Goal: Task Accomplishment & Management: Complete application form

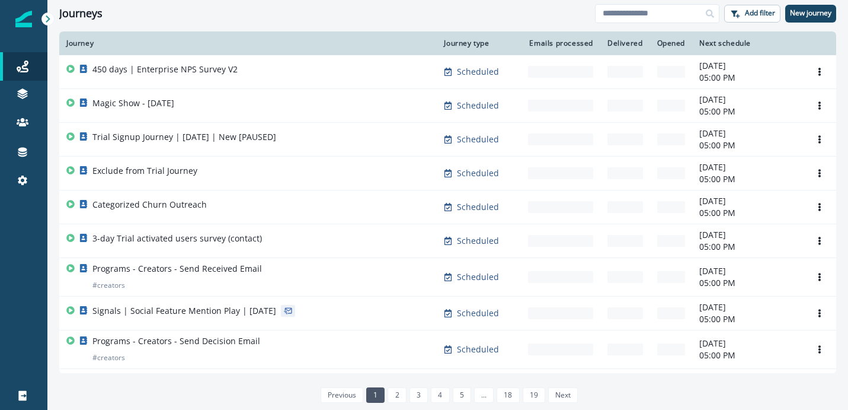
click at [738, 45] on div "Next schedule" at bounding box center [747, 43] width 97 height 9
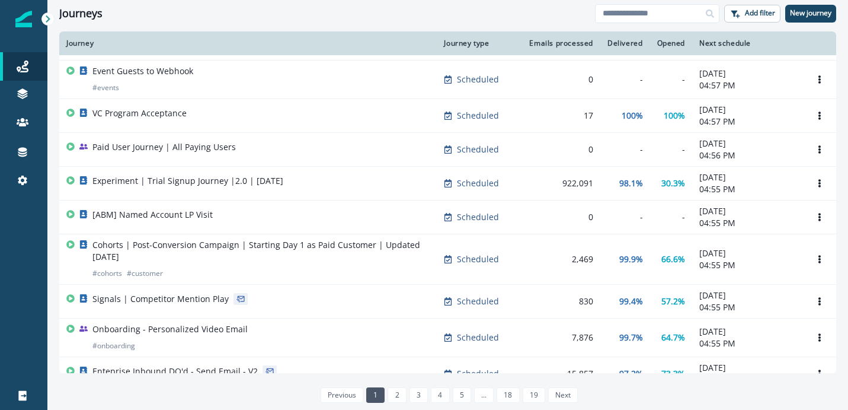
scroll to position [731, 0]
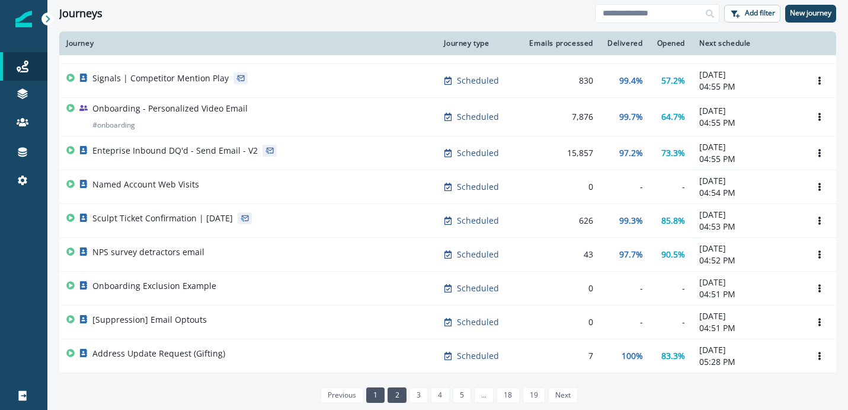
click at [395, 393] on link "2" at bounding box center [397, 394] width 18 height 15
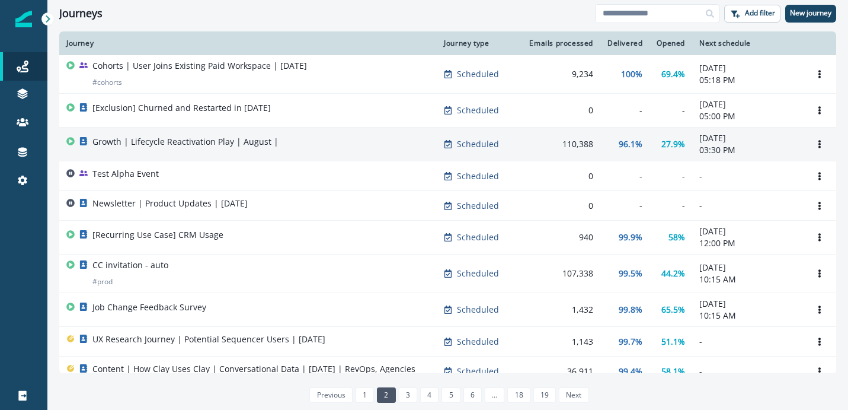
click at [254, 145] on p "Growth | Lifecycle Reactivation Play | August |" at bounding box center [185, 142] width 186 height 12
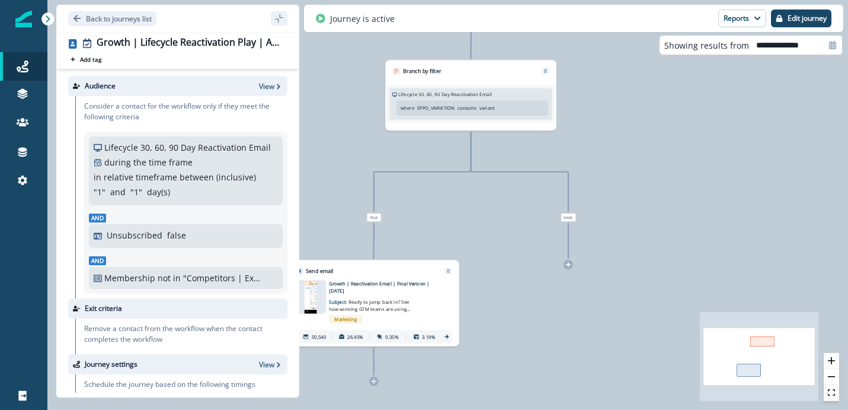
click at [319, 298] on div at bounding box center [310, 296] width 31 height 33
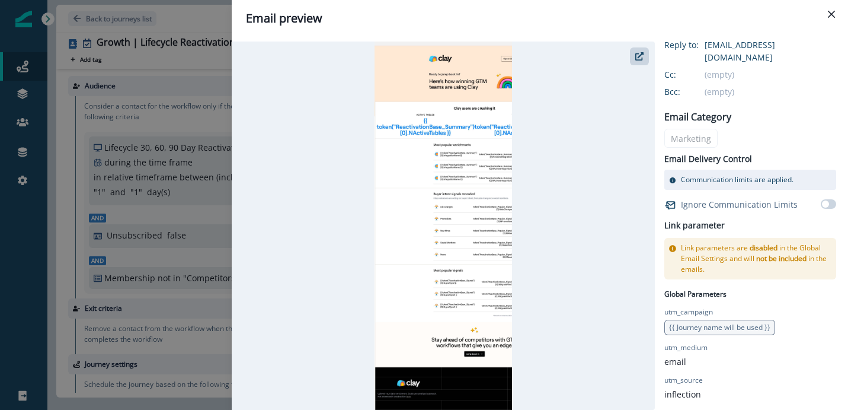
scroll to position [234, 0]
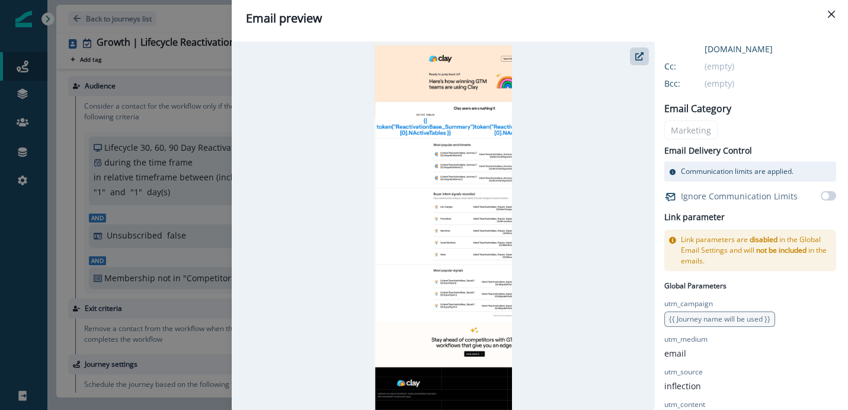
click at [683, 298] on p "utm_campaign" at bounding box center [688, 303] width 49 height 11
click at [704, 314] on span "{{ Journey name will be used }}" at bounding box center [719, 319] width 101 height 10
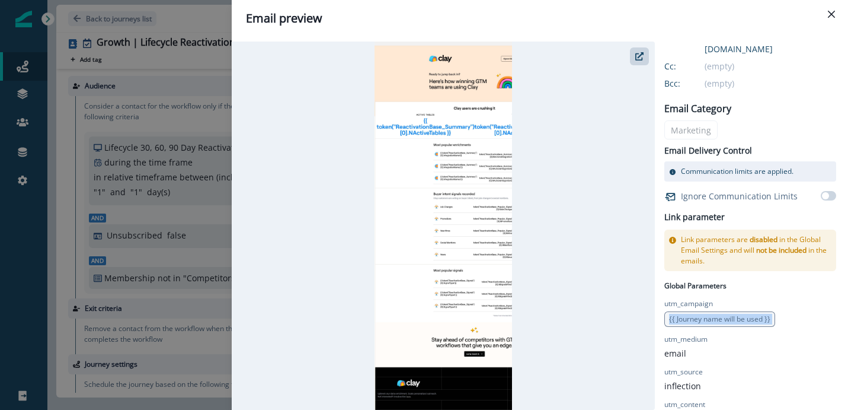
click at [704, 314] on span "{{ Journey name will be used }}" at bounding box center [719, 319] width 101 height 10
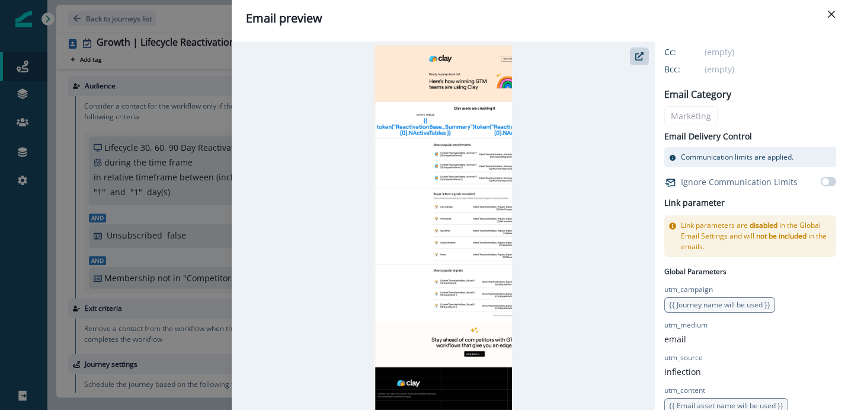
click at [718, 400] on span "{{ Email asset name will be used }}" at bounding box center [726, 405] width 114 height 10
drag, startPoint x: 727, startPoint y: 282, endPoint x: 782, endPoint y: 277, distance: 55.4
click at [782, 284] on div "utm_campaign {{ Journey name will be used }}" at bounding box center [750, 298] width 172 height 28
drag, startPoint x: 703, startPoint y: 343, endPoint x: 662, endPoint y: 302, distance: 57.4
click at [662, 302] on div "Growth | Reactivation Email | Final Version | [DATE] You can add overrides to S…" at bounding box center [534, 225] width 605 height 368
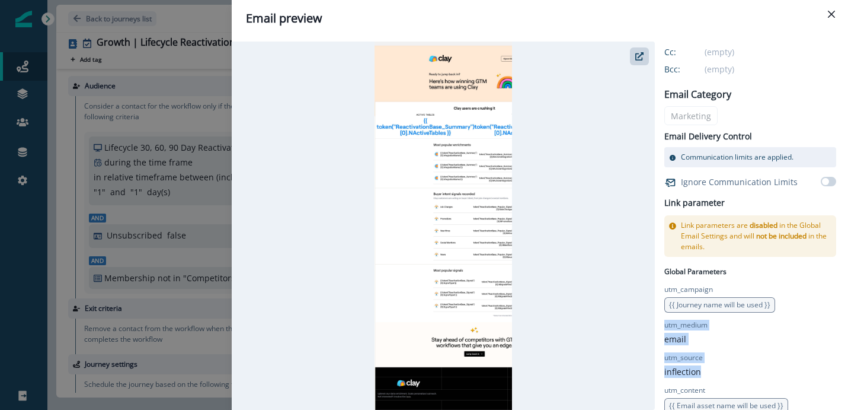
click at [689, 319] on p "utm_medium" at bounding box center [685, 324] width 43 height 11
click at [693, 299] on span "{{ Journey name will be used }}" at bounding box center [719, 304] width 101 height 10
click at [79, 275] on div "Email preview Growth | Reactivation Email | Final Version | [DATE] You can add …" at bounding box center [424, 205] width 848 height 410
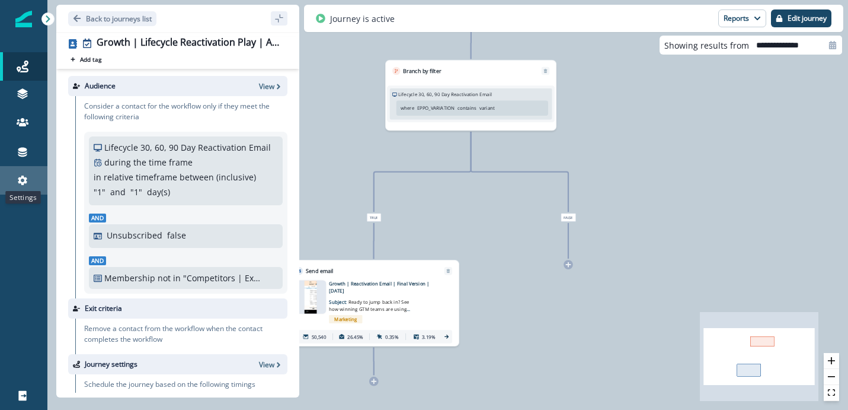
click at [22, 177] on icon at bounding box center [22, 179] width 9 height 9
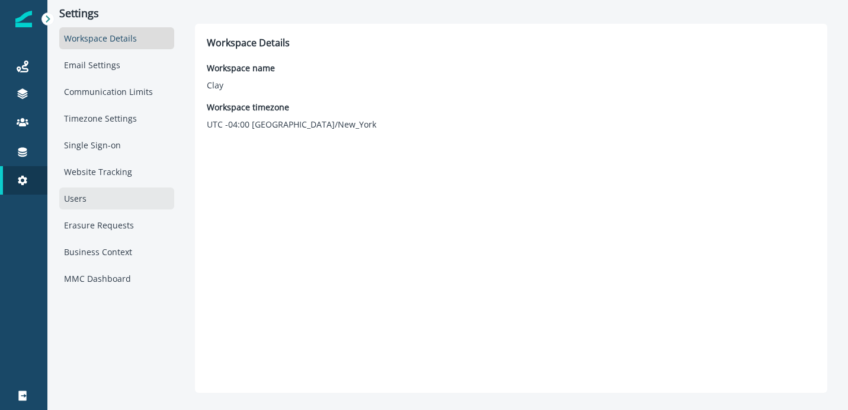
click at [136, 208] on div "Users" at bounding box center [116, 198] width 115 height 22
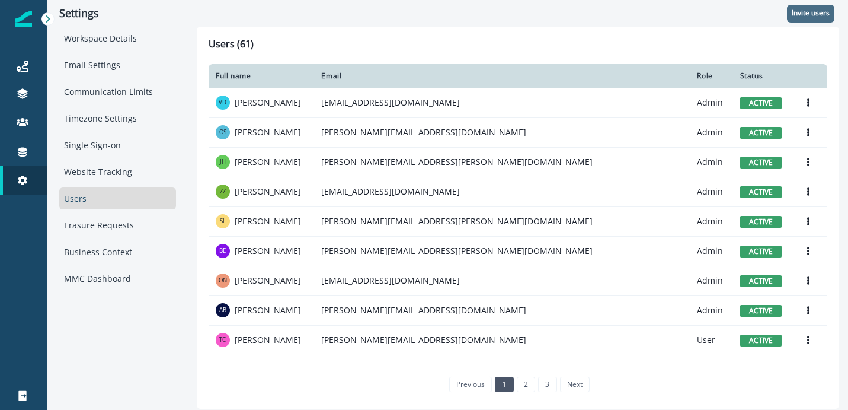
click at [811, 13] on p "Invite users" at bounding box center [811, 13] width 38 height 8
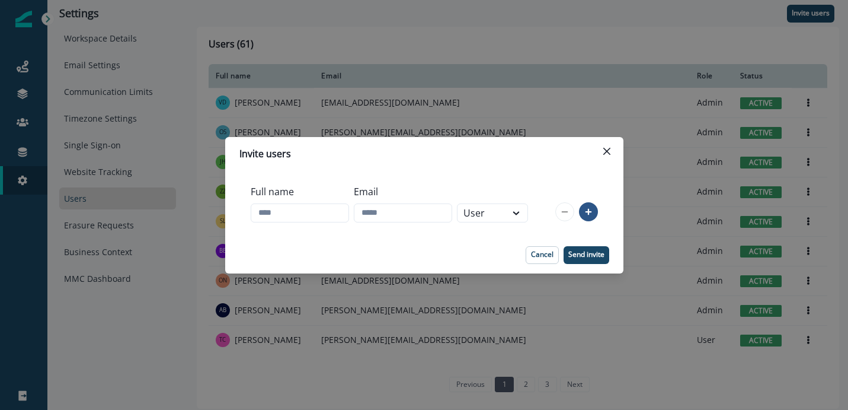
click at [622, 155] on header "Invite users" at bounding box center [424, 153] width 398 height 33
click at [604, 148] on icon "Close" at bounding box center [606, 150] width 7 height 7
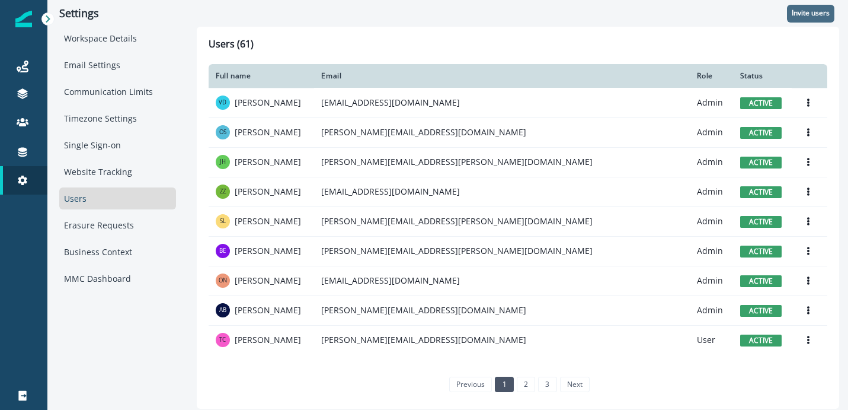
click at [829, 21] on button "Invite users" at bounding box center [810, 14] width 47 height 18
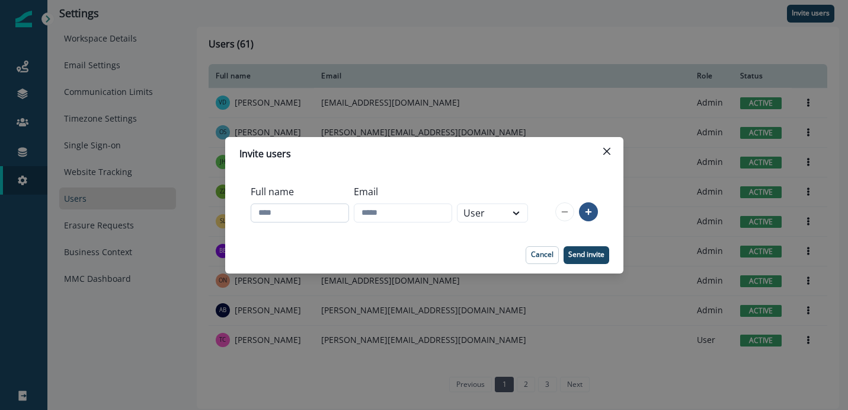
click at [321, 212] on input "Full name" at bounding box center [300, 212] width 98 height 19
type input "**********"
click at [277, 217] on input "**********" at bounding box center [300, 212] width 98 height 19
click at [310, 216] on input "**********" at bounding box center [300, 212] width 98 height 19
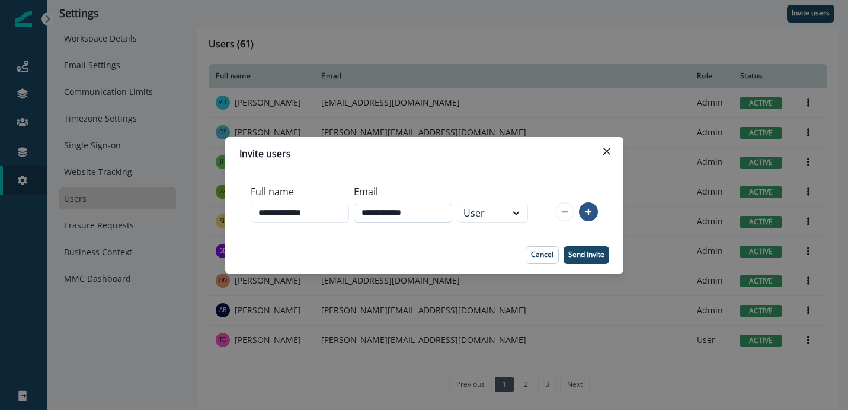
type input "**********"
click at [396, 215] on input "**********" at bounding box center [403, 212] width 98 height 19
click at [498, 240] on footer "Cancel Send invite" at bounding box center [424, 254] width 398 height 37
click at [506, 219] on div "User" at bounding box center [482, 212] width 49 height 17
click at [516, 241] on div "Admin" at bounding box center [507, 240] width 71 height 22
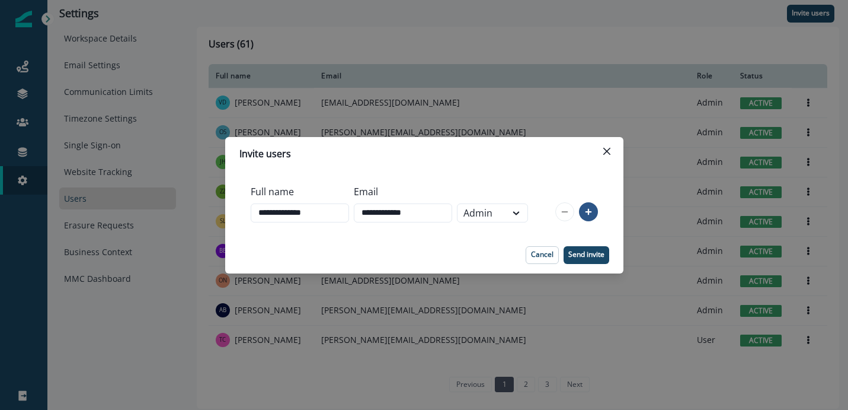
click at [606, 264] on footer "Cancel Send invite" at bounding box center [424, 254] width 398 height 37
click at [600, 260] on button "Send invite" at bounding box center [587, 255] width 46 height 18
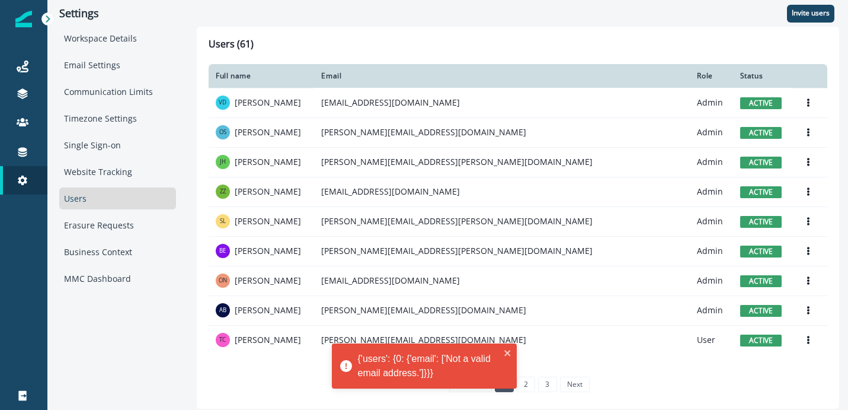
click at [798, 22] on div "Invite users" at bounding box center [518, 13] width 642 height 27
click at [802, 17] on p "Invite users" at bounding box center [811, 13] width 38 height 8
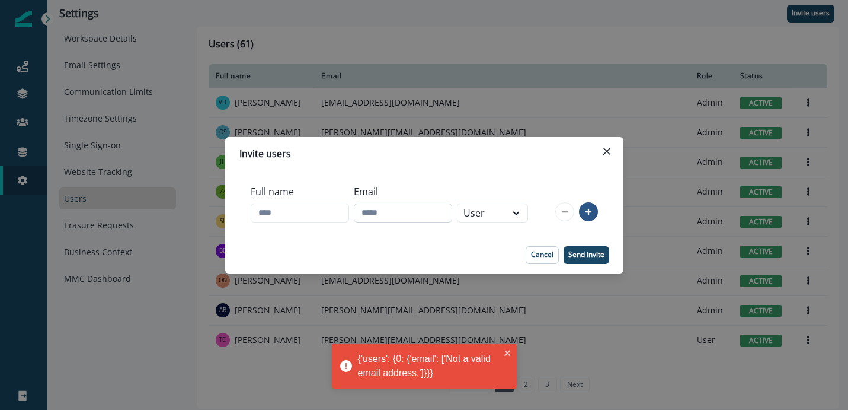
click at [391, 215] on input "Email" at bounding box center [403, 212] width 98 height 19
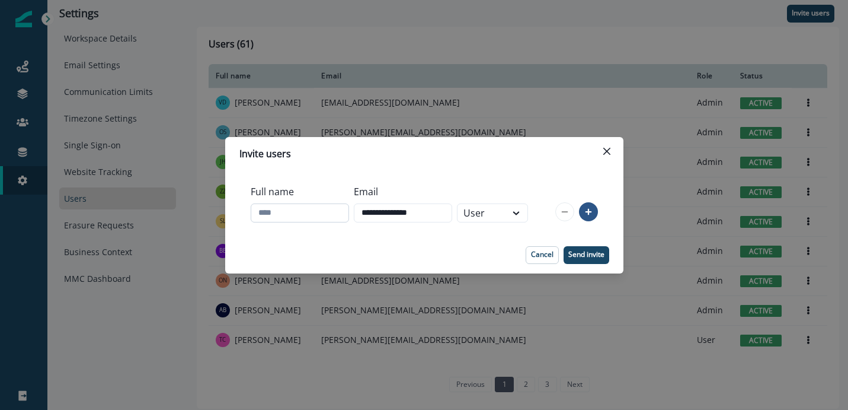
type input "**********"
click at [295, 215] on input "Full name" at bounding box center [300, 212] width 98 height 19
type input "**********"
click at [506, 212] on div "User" at bounding box center [482, 212] width 49 height 17
click at [528, 197] on div "**********" at bounding box center [389, 203] width 277 height 47
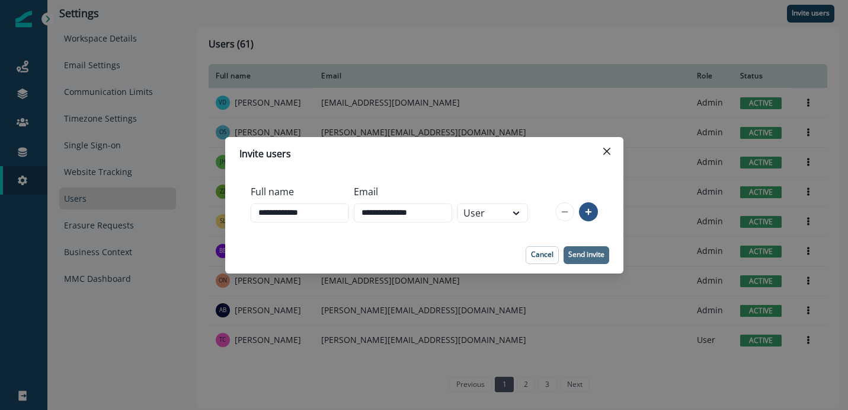
click at [584, 249] on button "Send invite" at bounding box center [587, 255] width 46 height 18
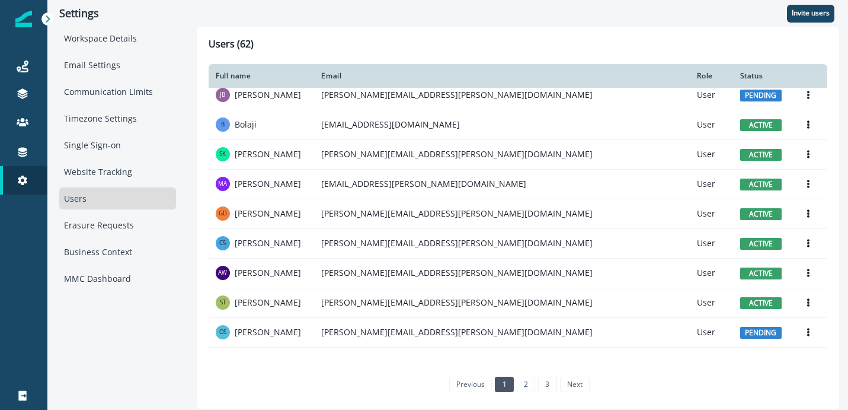
scroll to position [624, 0]
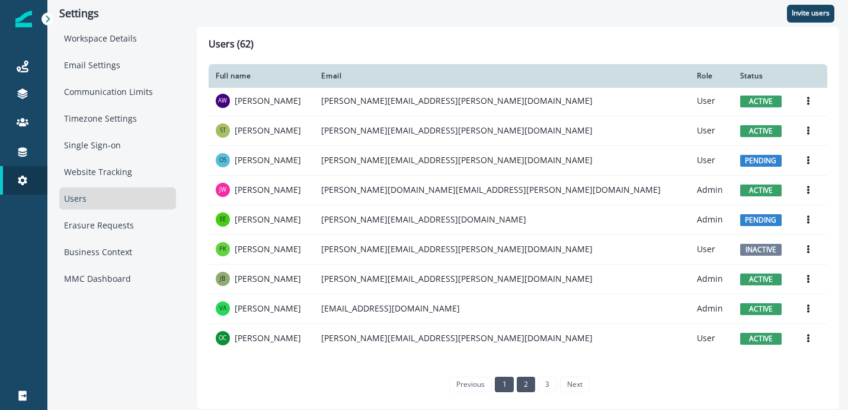
click at [525, 378] on link "2" at bounding box center [526, 383] width 18 height 15
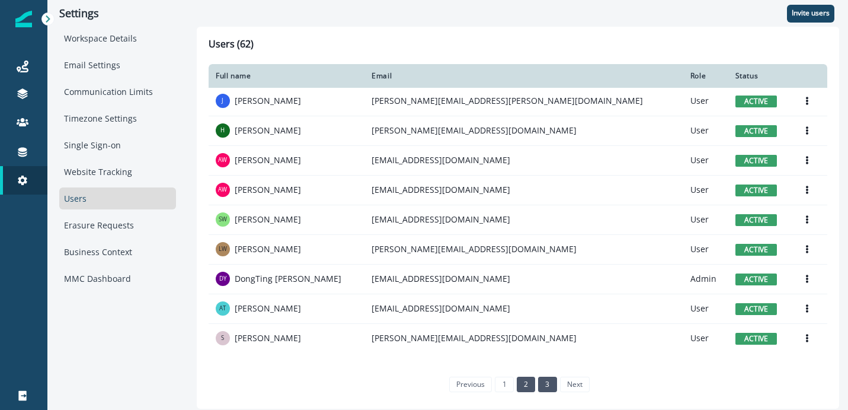
click at [544, 380] on link "3" at bounding box center [547, 383] width 18 height 15
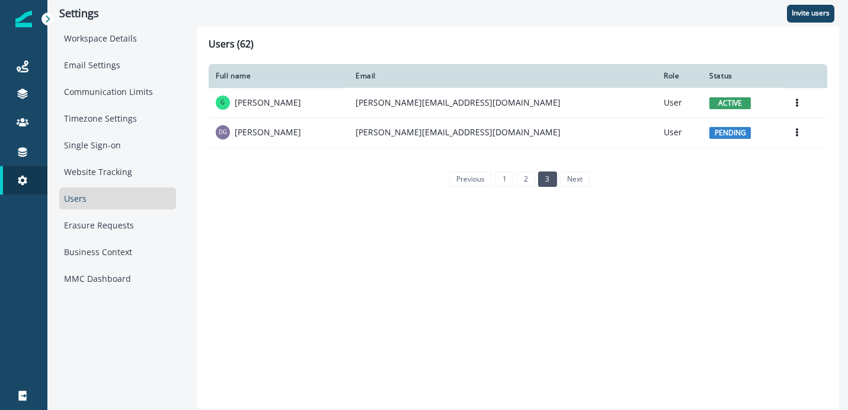
scroll to position [0, 0]
click at [532, 182] on link "2" at bounding box center [526, 178] width 18 height 15
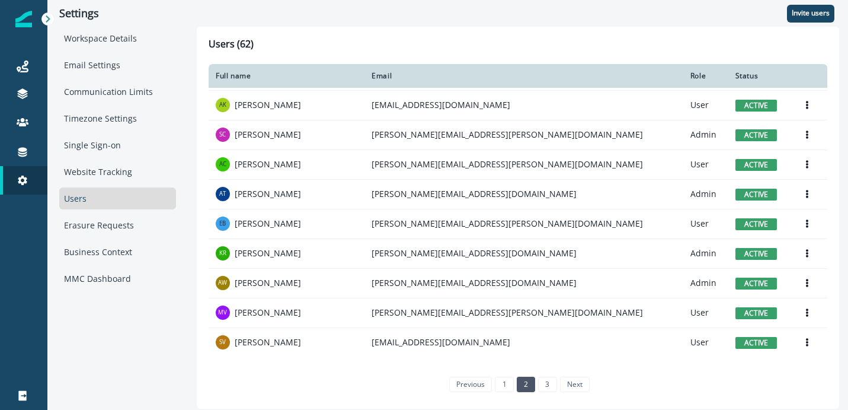
scroll to position [624, 0]
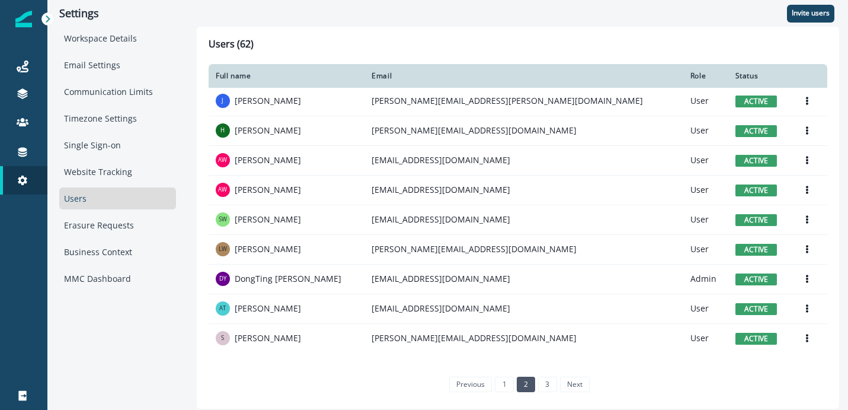
click at [544, 376] on div "previous 1 2 3 next" at bounding box center [518, 384] width 153 height 25
click at [544, 382] on link "3" at bounding box center [547, 383] width 18 height 15
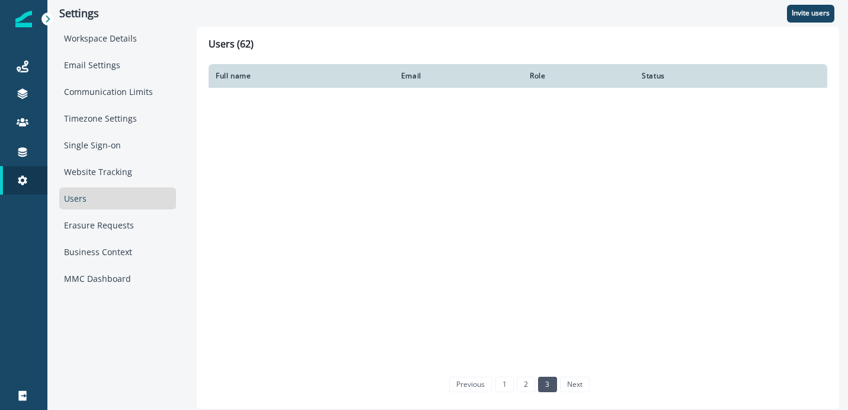
scroll to position [0, 0]
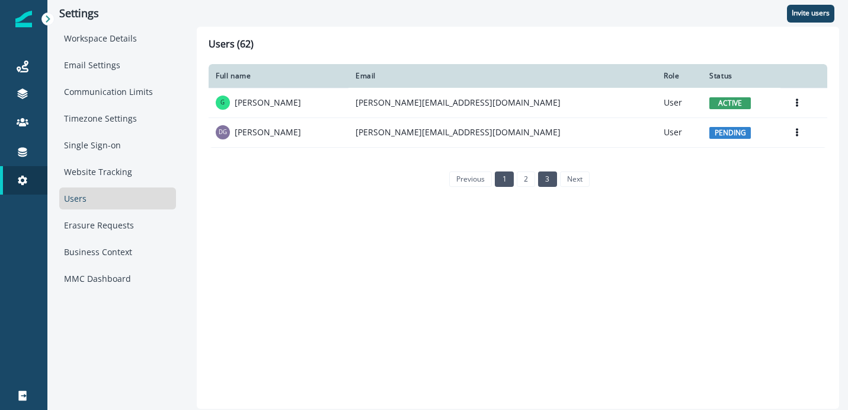
click at [509, 178] on link "1" at bounding box center [504, 178] width 18 height 15
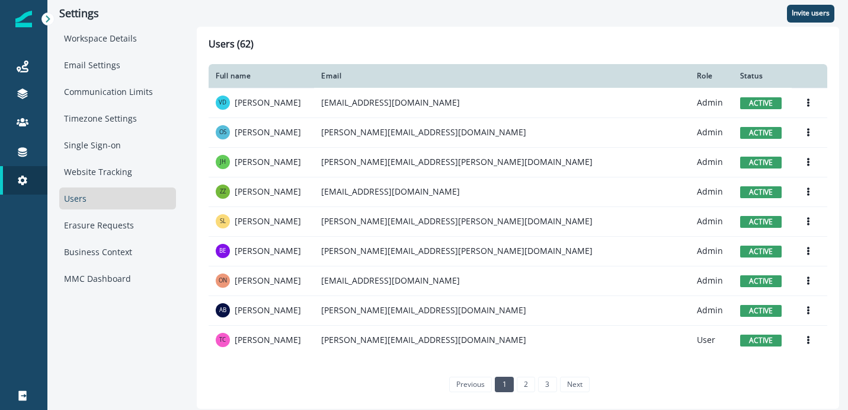
click at [251, 72] on div "Full name" at bounding box center [261, 75] width 91 height 9
click at [232, 84] on th "Full name" at bounding box center [261, 76] width 105 height 24
click at [527, 388] on link "2" at bounding box center [526, 383] width 18 height 15
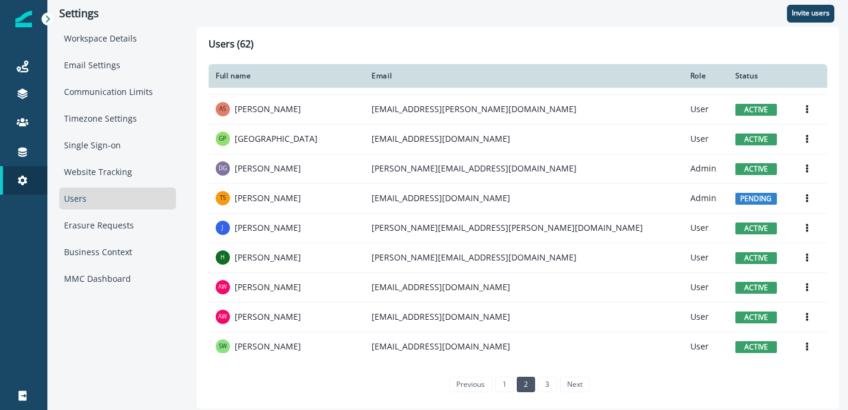
scroll to position [500, 0]
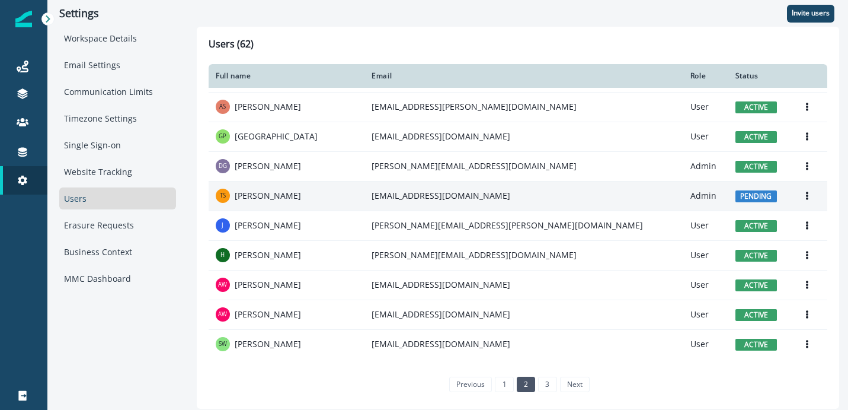
click at [475, 193] on td "[EMAIL_ADDRESS][DOMAIN_NAME]" at bounding box center [523, 196] width 319 height 30
click at [798, 191] on button "Options" at bounding box center [807, 196] width 19 height 18
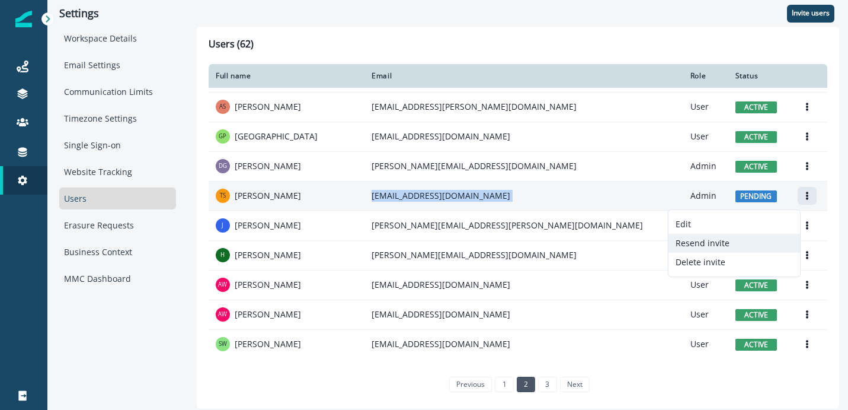
click at [713, 239] on button "Resend invite" at bounding box center [735, 243] width 132 height 19
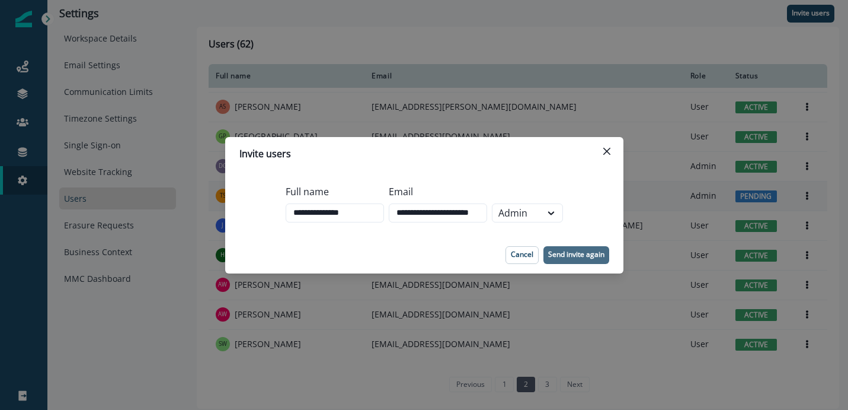
click at [566, 247] on button "Send invite again" at bounding box center [576, 255] width 66 height 18
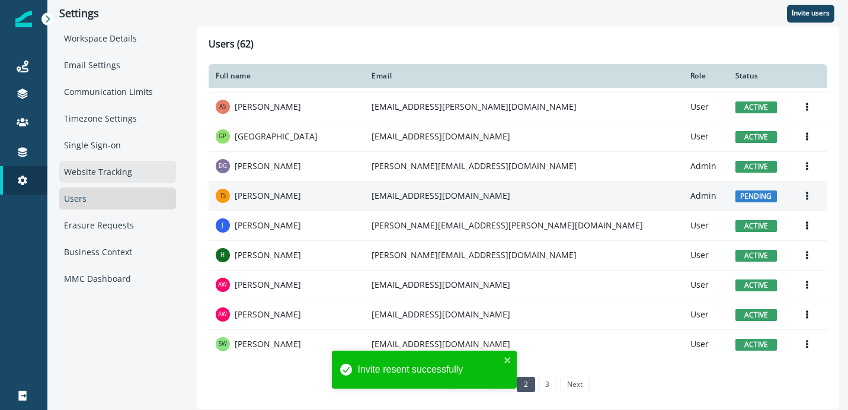
click at [156, 174] on div "Website Tracking" at bounding box center [117, 172] width 117 height 22
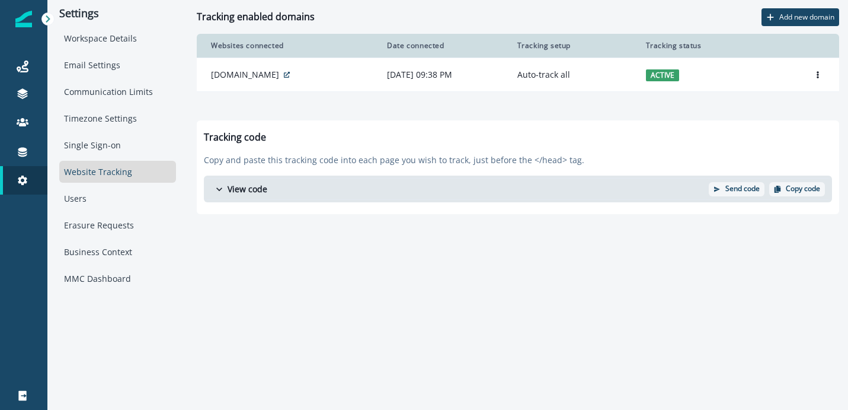
click at [214, 194] on icon "button" at bounding box center [219, 189] width 12 height 12
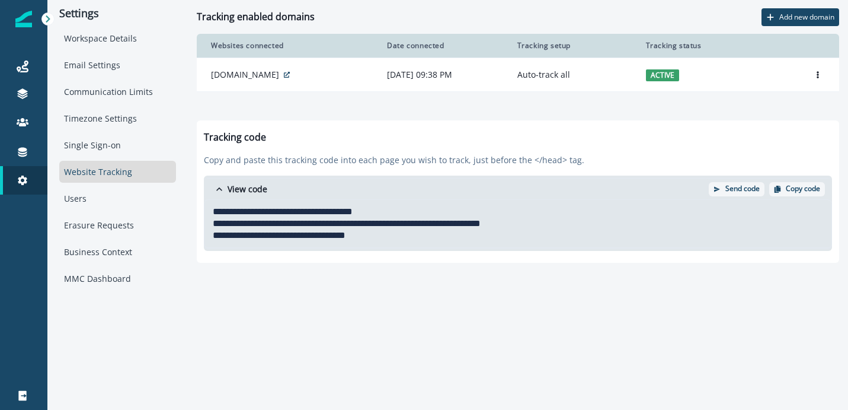
click at [214, 194] on icon "button" at bounding box center [219, 189] width 12 height 12
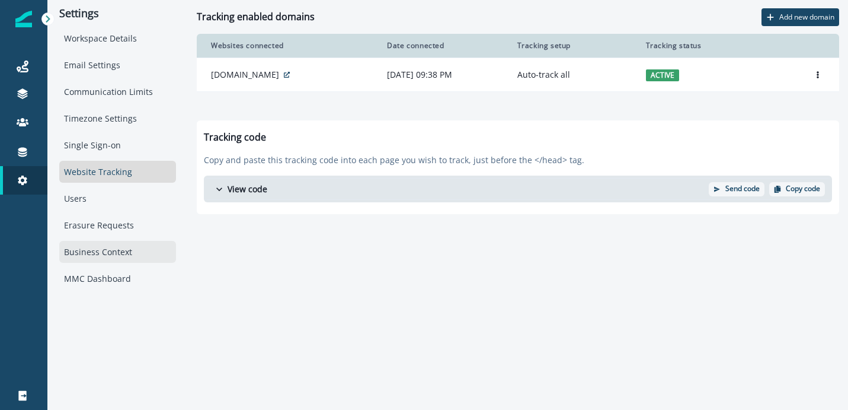
click at [118, 254] on div "Business Context" at bounding box center [117, 252] width 117 height 22
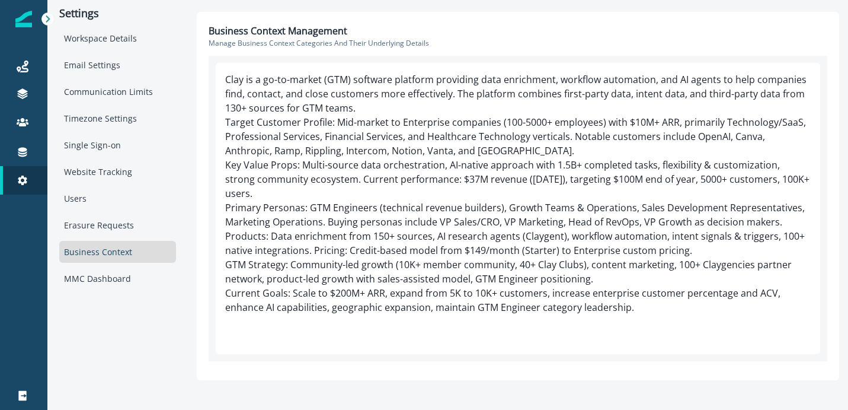
click at [328, 148] on p "Target Customer Profile: Mid-market to Enterprise companies (100-5000+ employee…" at bounding box center [518, 136] width 586 height 43
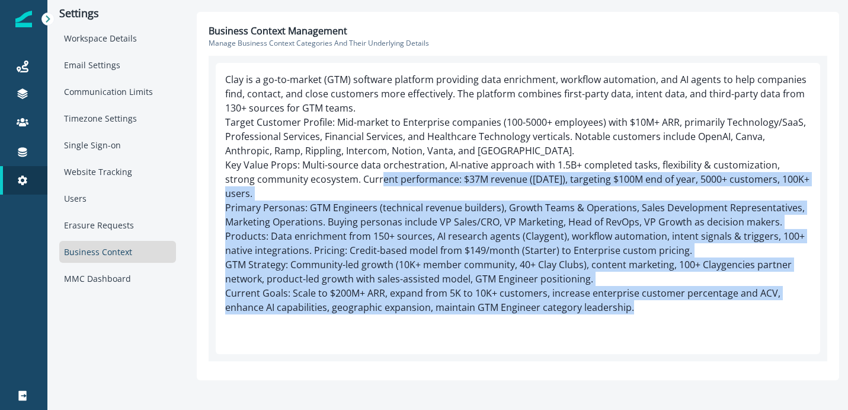
drag, startPoint x: 649, startPoint y: 303, endPoint x: 339, endPoint y: 169, distance: 337.7
click at [338, 170] on div "Clay is a go-to-market (GTM) software platform providing data enrichment, workf…" at bounding box center [518, 208] width 605 height 291
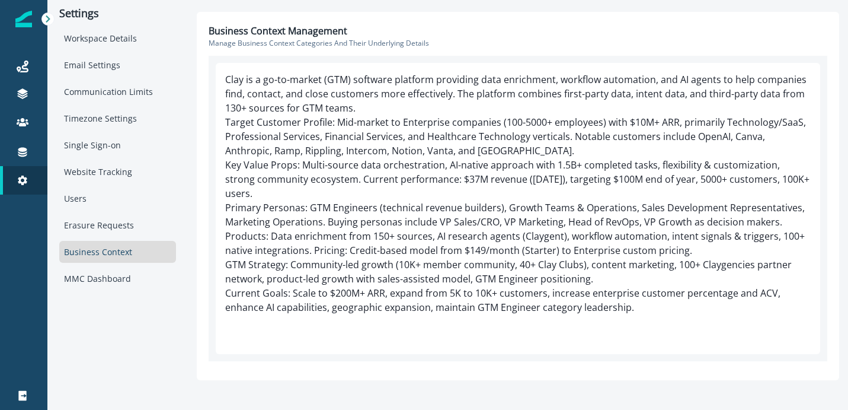
click at [357, 164] on p "Key Value Props: Multi-source data orchestration, AI-native approach with 1.5B+…" at bounding box center [518, 179] width 586 height 43
click at [278, 34] on p "Business Context Management" at bounding box center [278, 31] width 139 height 14
click at [653, 306] on div "Clay is a go-to-market (GTM) software platform providing data enrichment, workf…" at bounding box center [518, 208] width 605 height 291
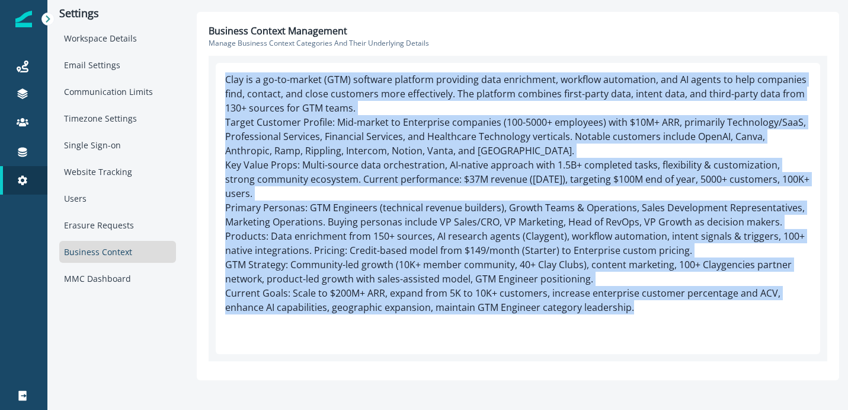
drag, startPoint x: 653, startPoint y: 298, endPoint x: 219, endPoint y: 66, distance: 491.9
click at [219, 66] on div "Clay is a go-to-market (GTM) software platform providing data enrichment, workf…" at bounding box center [518, 208] width 605 height 291
click at [296, 105] on p "Clay is a go-to-market (GTM) software platform providing data enrichment, workf…" at bounding box center [518, 93] width 586 height 43
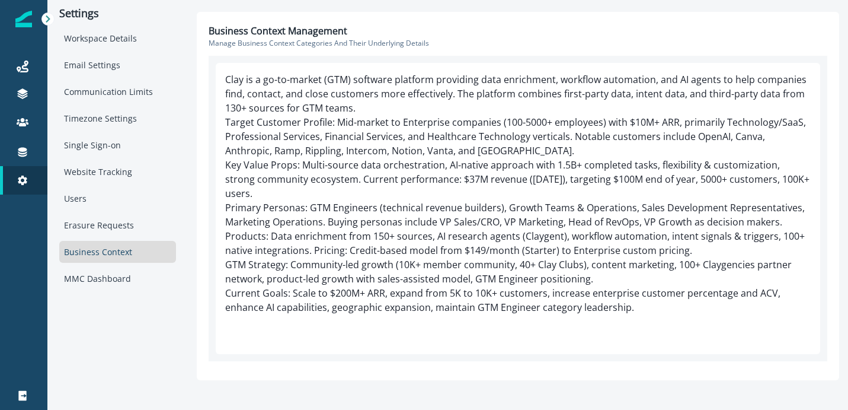
click at [287, 80] on p "Clay is a go-to-market (GTM) software platform providing data enrichment, workf…" at bounding box center [518, 93] width 586 height 43
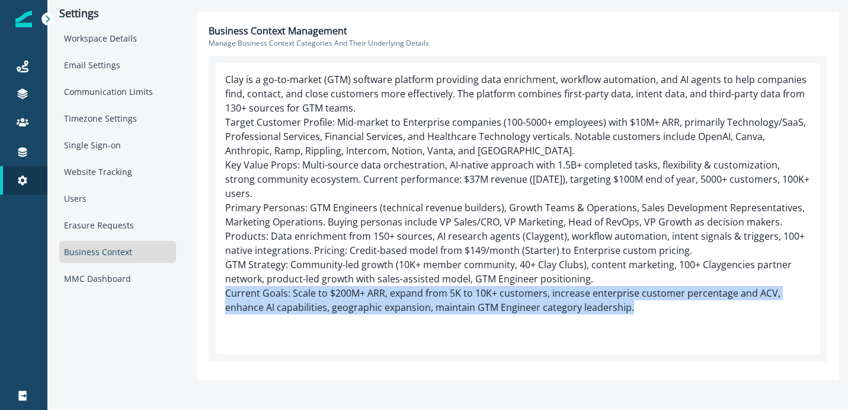
drag, startPoint x: 222, startPoint y: 279, endPoint x: 691, endPoint y: 291, distance: 469.0
click at [691, 291] on div "Clay is a go-to-market (GTM) software platform providing data enrichment, workf…" at bounding box center [518, 208] width 605 height 291
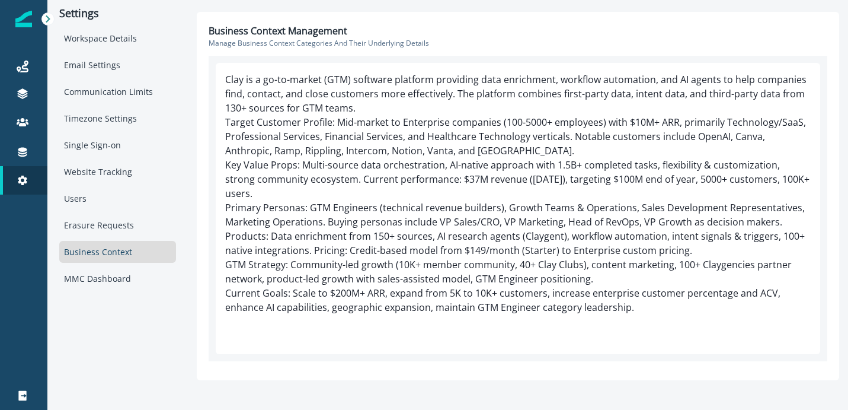
click at [341, 286] on p "Current Goals: Scale to $200M+ ARR, expand from 5K to 10K+ customers, increase …" at bounding box center [518, 300] width 586 height 28
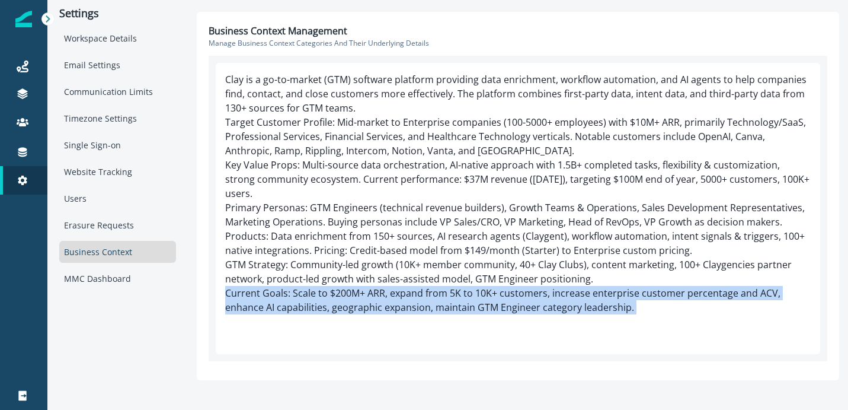
click at [341, 286] on p "Current Goals: Scale to $200M+ ARR, expand from 5K to 10K+ customers, increase …" at bounding box center [518, 300] width 586 height 28
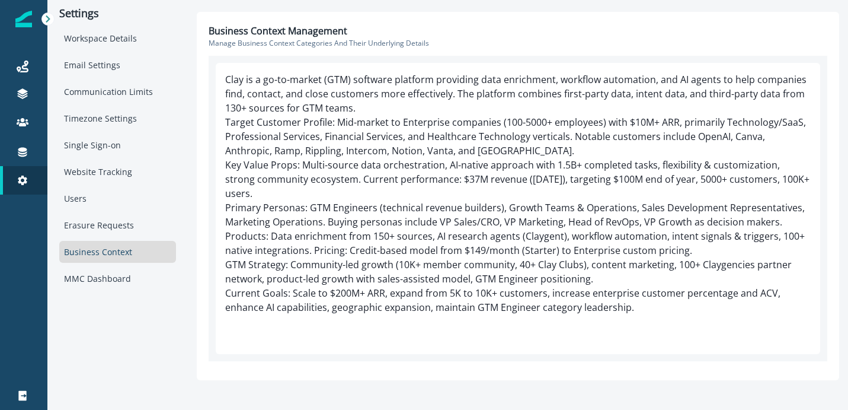
drag, startPoint x: 327, startPoint y: 278, endPoint x: 370, endPoint y: 277, distance: 43.3
click at [370, 286] on p "Current Goals: Scale to $200M+ ARR, expand from 5K to 10K+ customers, increase …" at bounding box center [518, 300] width 586 height 28
drag, startPoint x: 385, startPoint y: 280, endPoint x: 225, endPoint y: 282, distance: 159.4
click at [225, 286] on p "Current Goals: Scale to $200M+ ARR, expand from 5K to 10K+ customers, increase …" at bounding box center [518, 300] width 586 height 28
click at [351, 286] on p "Current Goals: Scale to $200M+ ARR, expand from 5K to 10K+ customers, increase …" at bounding box center [518, 300] width 586 height 28
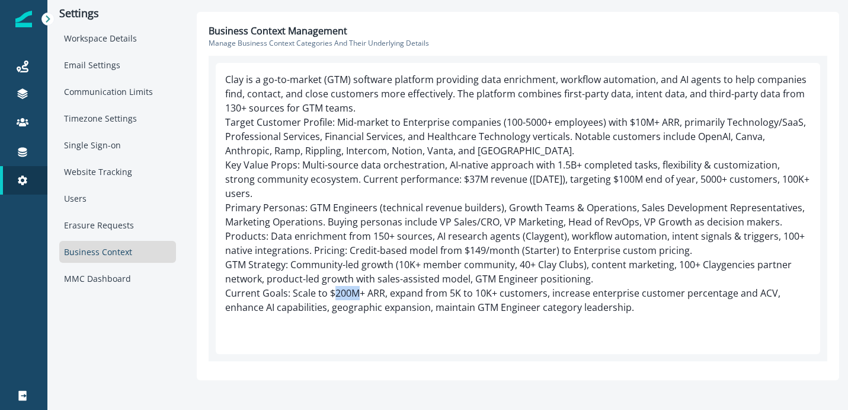
click at [351, 286] on p "Current Goals: Scale to $200M+ ARR, expand from 5K to 10K+ customers, increase …" at bounding box center [518, 300] width 586 height 28
click at [748, 286] on p "Current Goals: Scale to $200M+ ARR, expand from 5K to 10K+ customers, increase …" at bounding box center [518, 300] width 586 height 28
click at [730, 286] on p "Current Goals: Scale to $200M+ ARR, expand from 5K to 10K+ customers, increase …" at bounding box center [518, 300] width 586 height 28
click at [108, 204] on div "Users" at bounding box center [117, 198] width 117 height 22
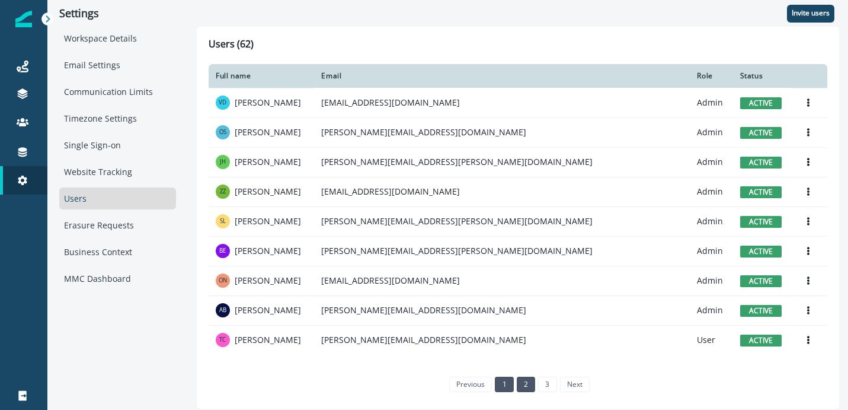
click at [526, 378] on link "2" at bounding box center [526, 383] width 18 height 15
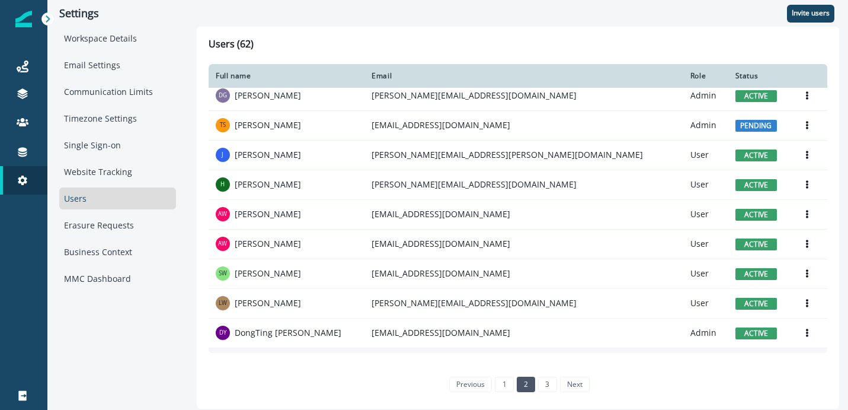
scroll to position [560, 0]
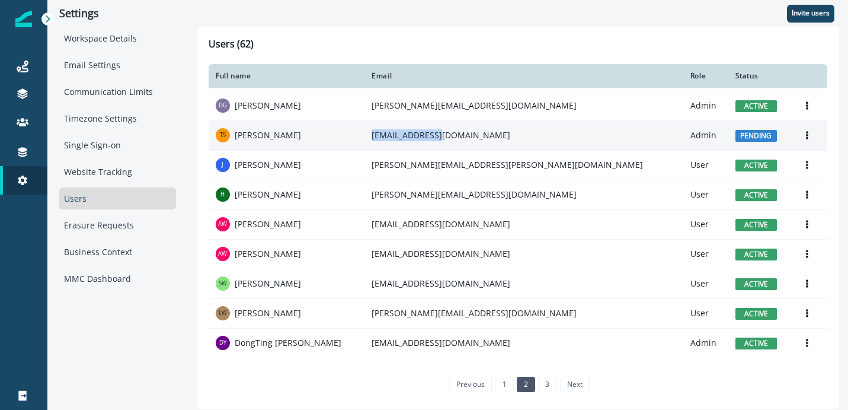
drag, startPoint x: 453, startPoint y: 136, endPoint x: 401, endPoint y: 135, distance: 52.2
click at [400, 135] on td "[EMAIL_ADDRESS][DOMAIN_NAME]" at bounding box center [523, 135] width 319 height 30
click at [798, 139] on button "Options" at bounding box center [807, 135] width 19 height 18
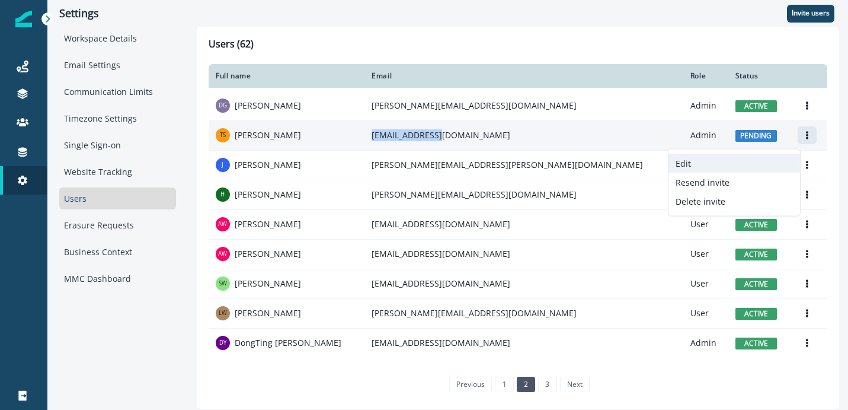
click at [752, 161] on button "Edit" at bounding box center [735, 163] width 132 height 19
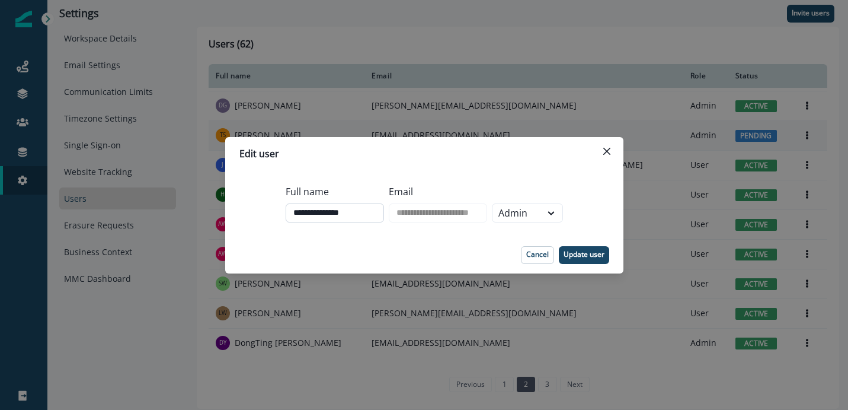
click at [309, 215] on input "**********" at bounding box center [335, 212] width 98 height 19
click at [541, 257] on p "Cancel" at bounding box center [537, 254] width 23 height 8
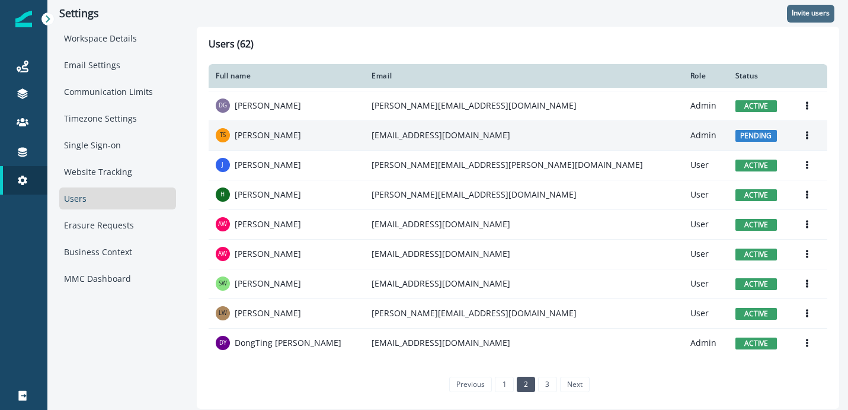
click at [799, 13] on p "Invite users" at bounding box center [811, 13] width 38 height 8
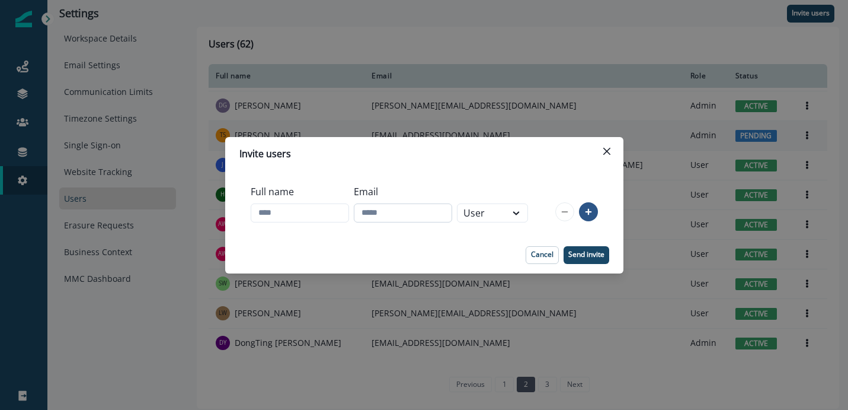
click at [401, 217] on input "Email" at bounding box center [403, 212] width 98 height 19
paste input "**********"
type input "**********"
click at [522, 217] on icon at bounding box center [516, 213] width 11 height 12
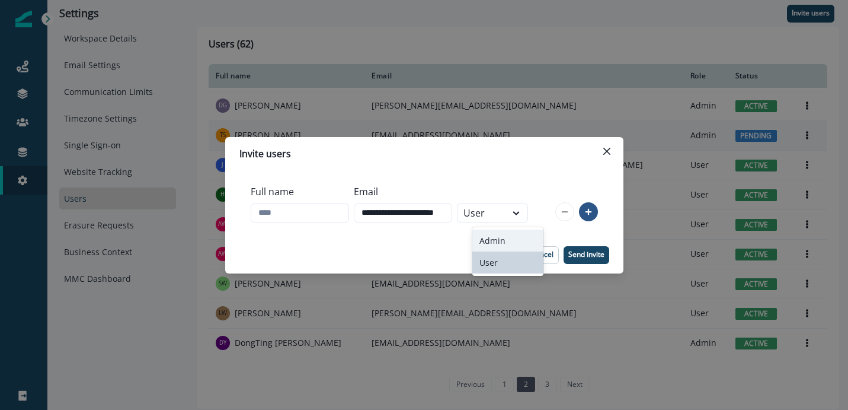
click at [521, 231] on div "Admin" at bounding box center [507, 240] width 71 height 22
click at [279, 214] on input "Full name" at bounding box center [300, 212] width 98 height 19
drag, startPoint x: 418, startPoint y: 213, endPoint x: 386, endPoint y: 214, distance: 31.4
click at [386, 214] on input "**********" at bounding box center [403, 212] width 98 height 19
click at [318, 213] on input "*****" at bounding box center [300, 212] width 98 height 19
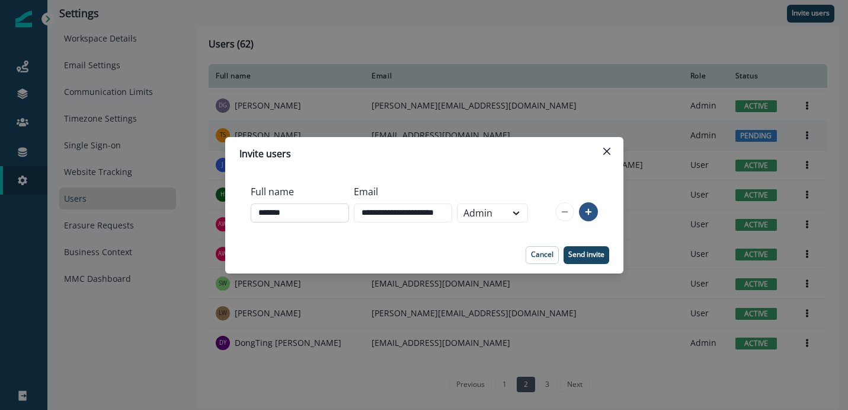
paste input "*********"
click at [280, 216] on input "**********" at bounding box center [300, 212] width 98 height 19
type input "**********"
click at [596, 263] on button "Send invite" at bounding box center [587, 255] width 46 height 18
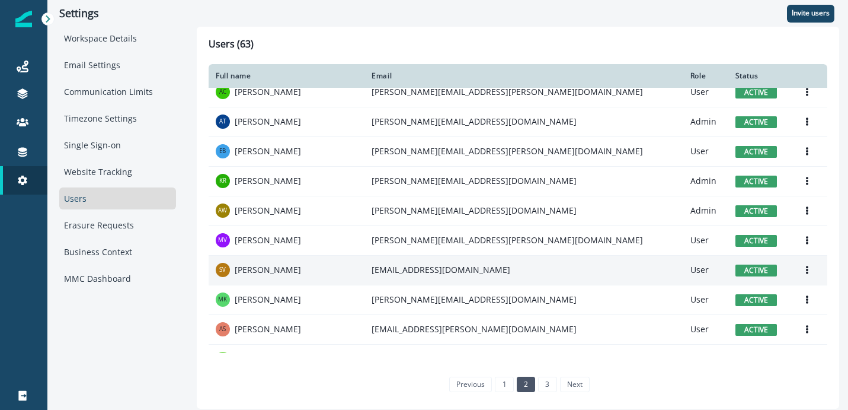
scroll to position [624, 0]
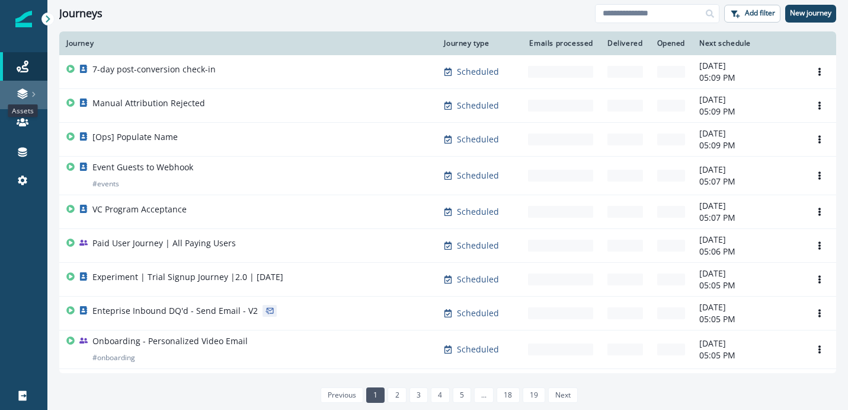
click at [17, 91] on icon at bounding box center [23, 94] width 12 height 12
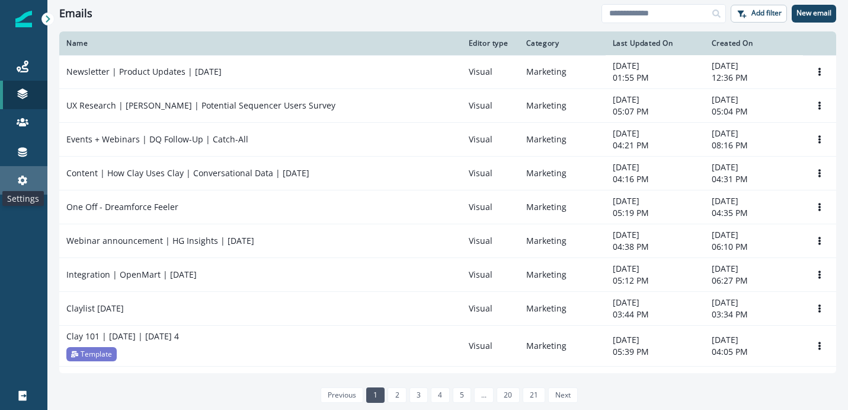
click at [27, 178] on icon at bounding box center [23, 180] width 12 height 12
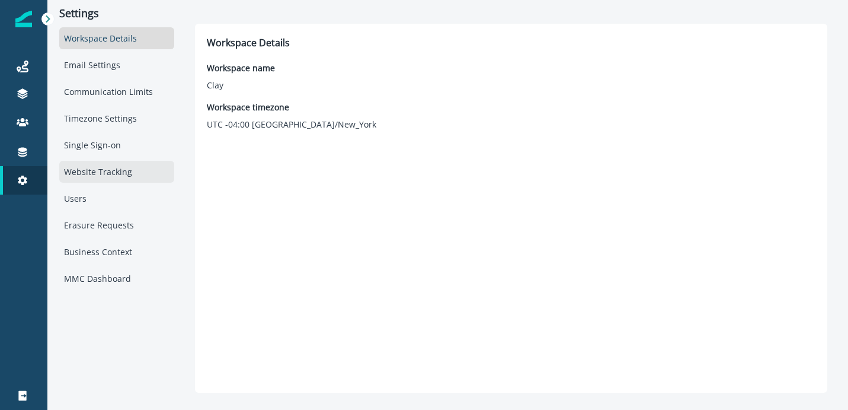
click at [121, 177] on div "Website Tracking" at bounding box center [116, 172] width 115 height 22
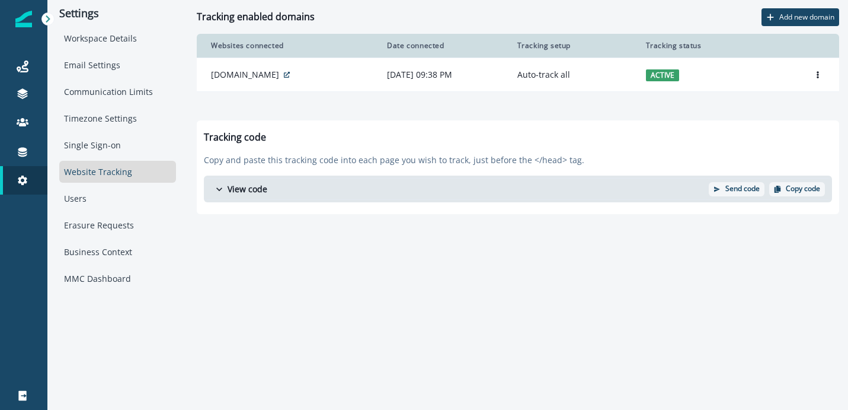
click at [240, 195] on p "View code" at bounding box center [248, 189] width 40 height 12
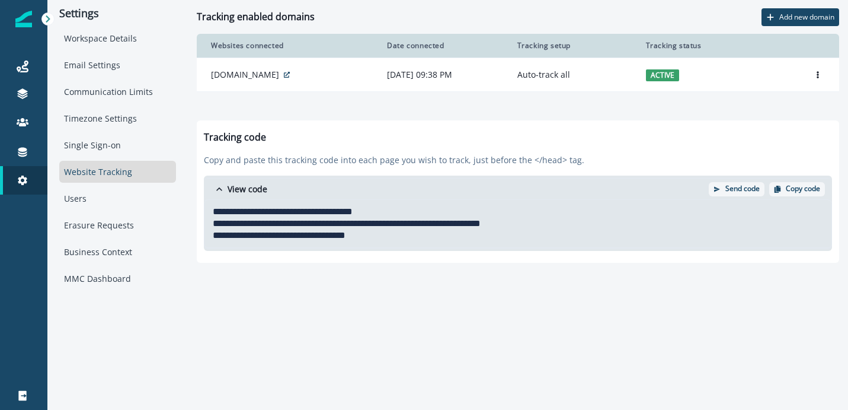
click at [255, 210] on div "**********" at bounding box center [516, 223] width 625 height 47
click at [255, 195] on p "View code" at bounding box center [248, 189] width 40 height 12
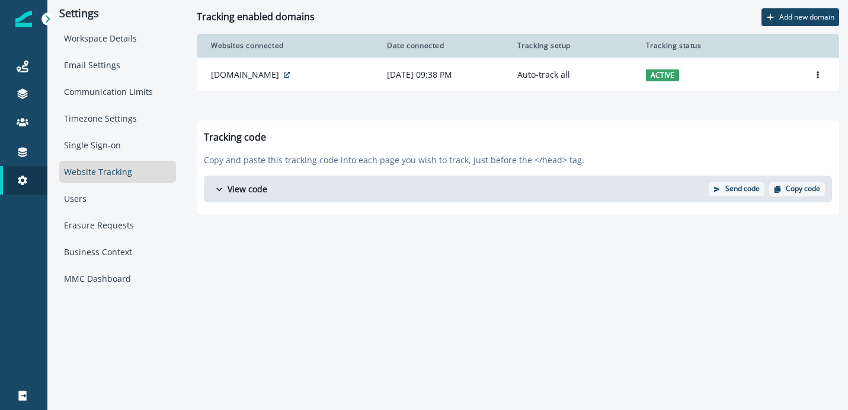
click at [226, 191] on button "View code" at bounding box center [456, 188] width 505 height 21
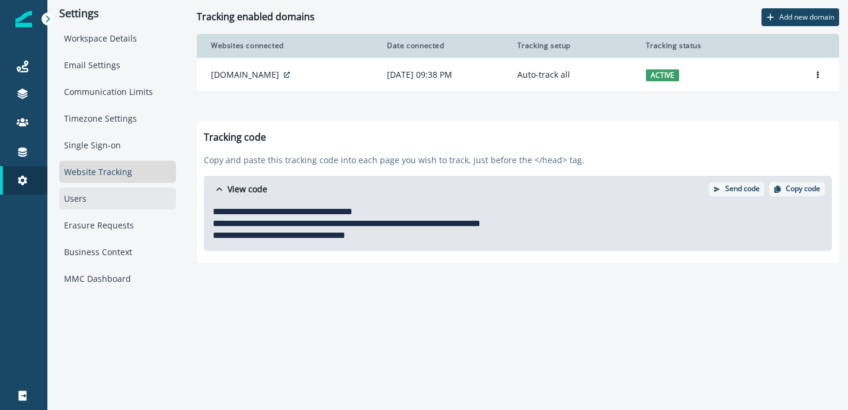
click at [130, 195] on div "Users" at bounding box center [117, 198] width 117 height 22
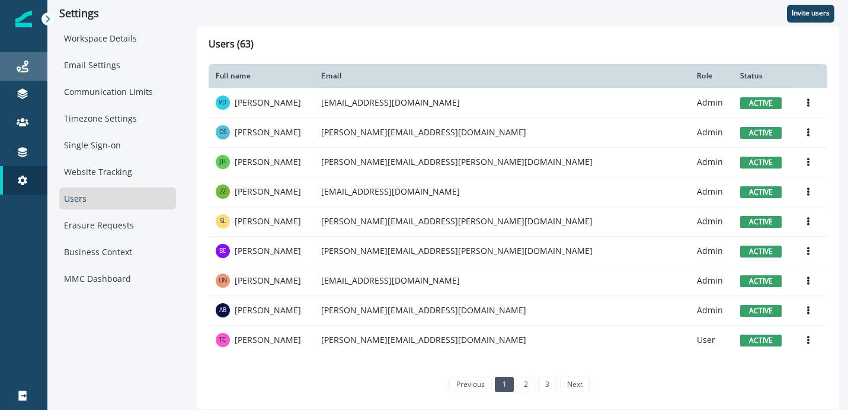
click at [20, 59] on div "Journeys" at bounding box center [24, 66] width 38 height 14
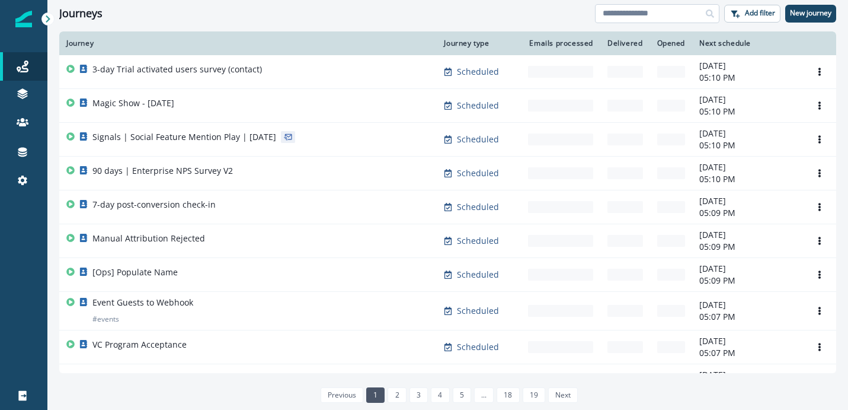
click at [641, 11] on input at bounding box center [657, 13] width 124 height 19
type input "********"
